Goal: Find specific page/section: Find specific page/section

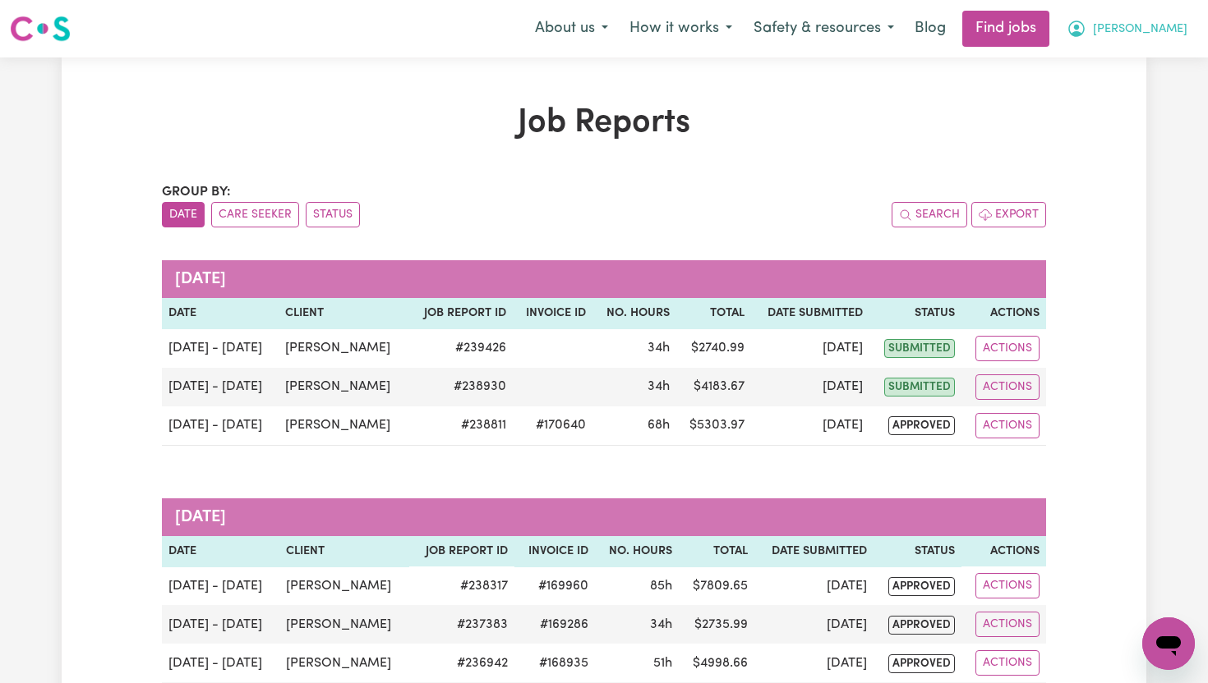
click at [1170, 23] on span "[PERSON_NAME]" at bounding box center [1140, 30] width 94 height 18
click at [1143, 99] on link "My Dashboard" at bounding box center [1132, 94] width 130 height 31
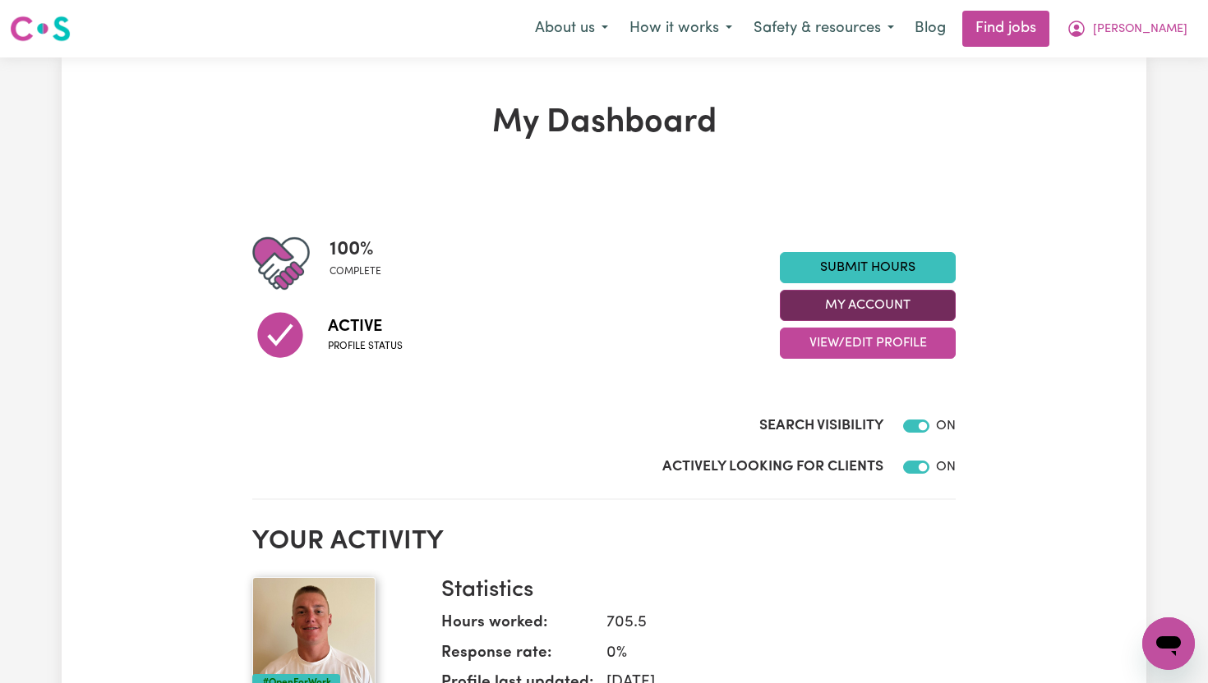
click at [917, 307] on button "My Account" at bounding box center [868, 305] width 176 height 31
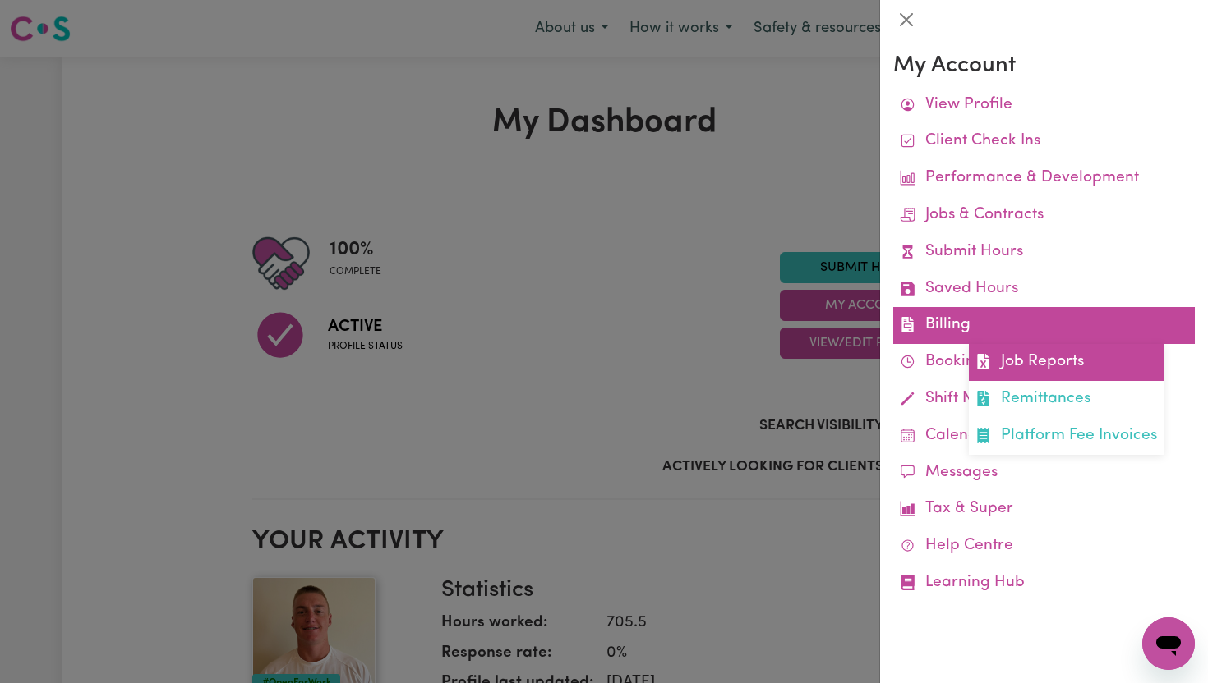
click at [1050, 373] on link "Job Reports" at bounding box center [1065, 362] width 195 height 37
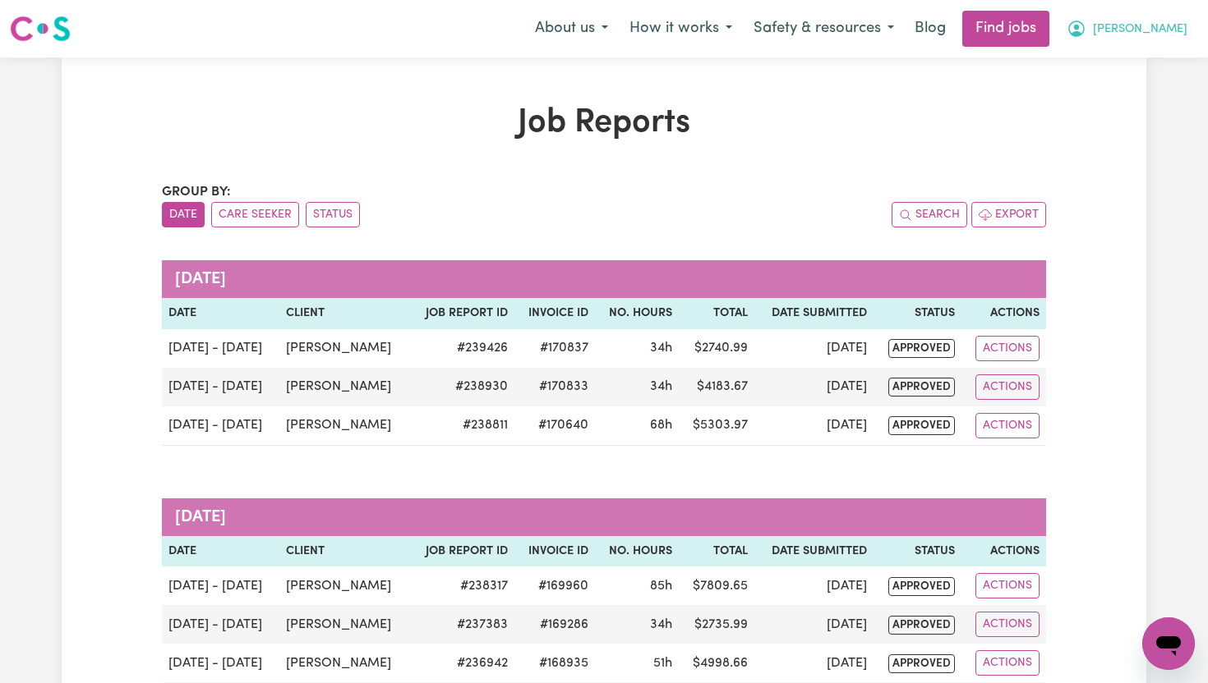
click at [1175, 21] on span "[PERSON_NAME]" at bounding box center [1140, 30] width 94 height 18
click at [1154, 103] on link "My Dashboard" at bounding box center [1132, 94] width 130 height 31
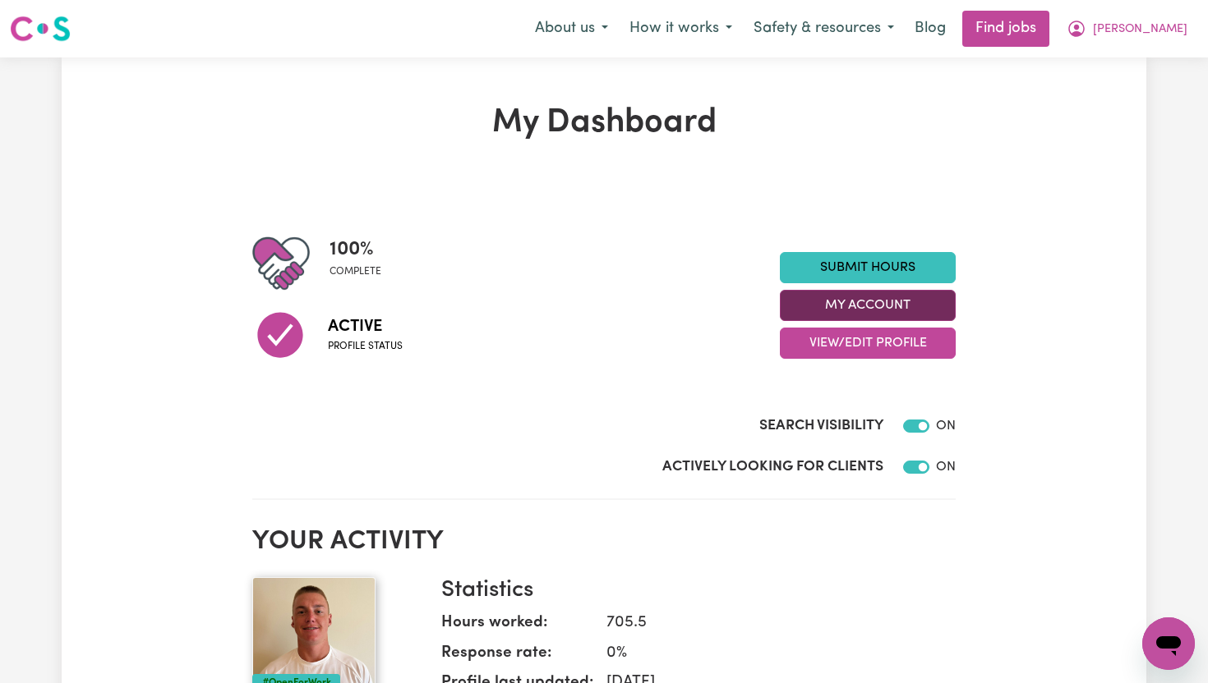
click at [942, 297] on button "My Account" at bounding box center [868, 305] width 176 height 31
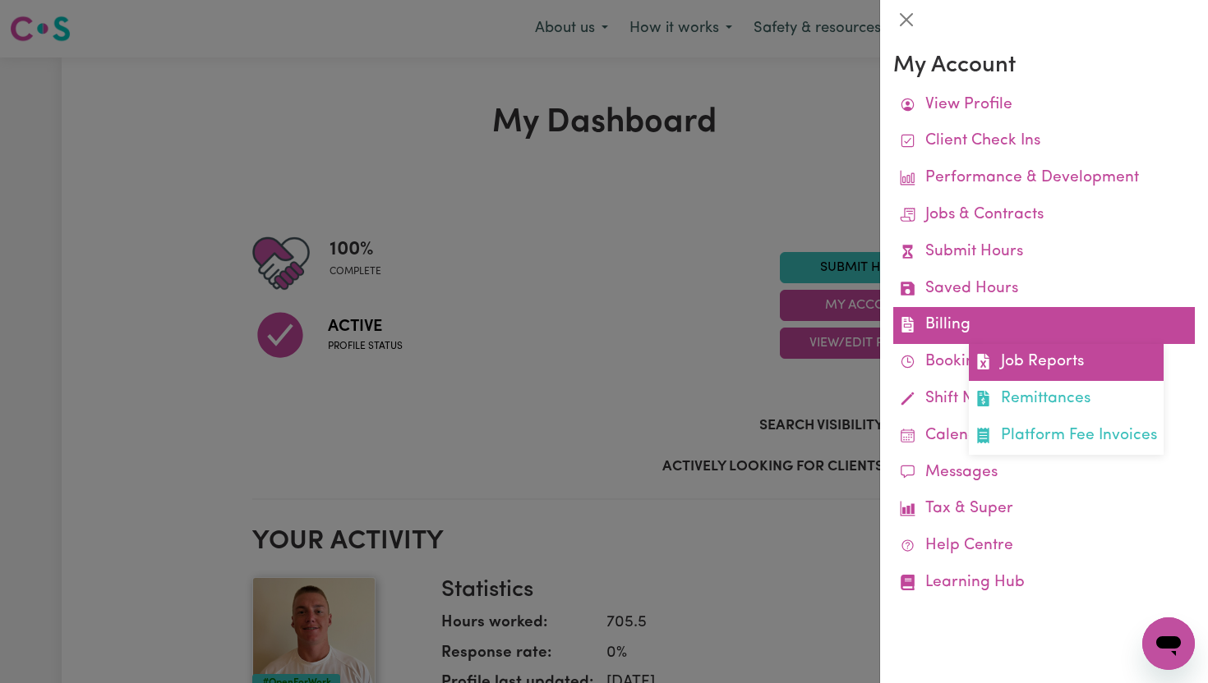
click at [1040, 368] on link "Job Reports" at bounding box center [1065, 362] width 195 height 37
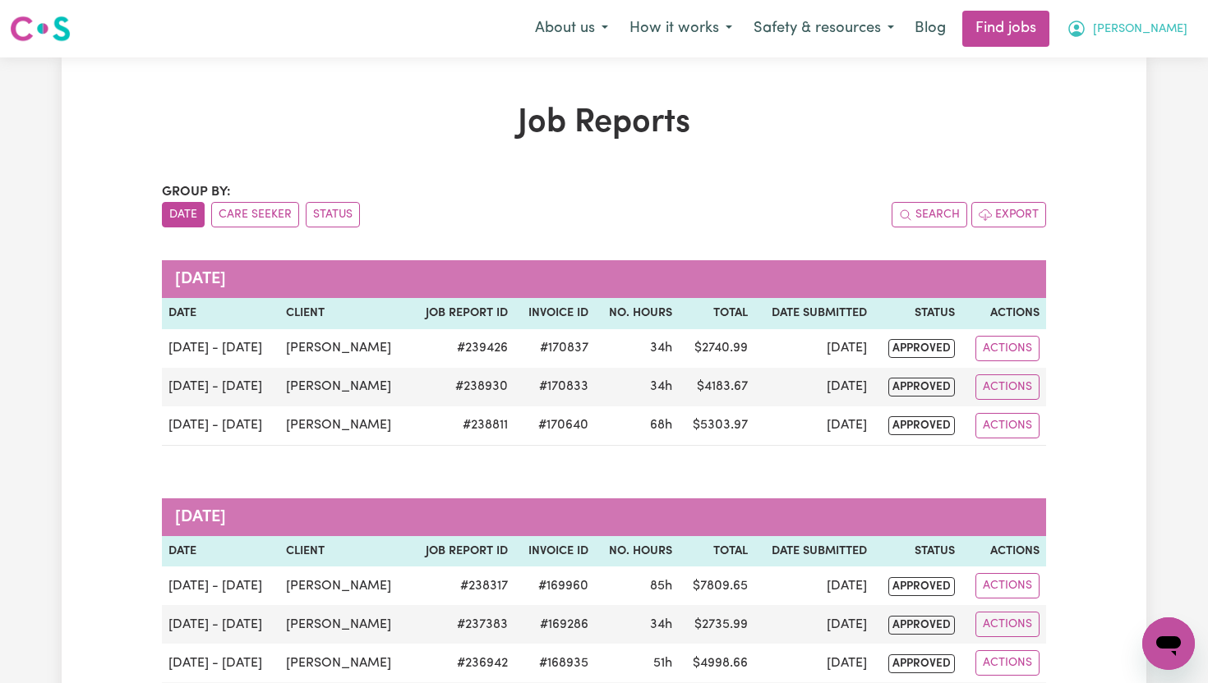
click at [1187, 27] on button "[PERSON_NAME]" at bounding box center [1127, 29] width 142 height 35
